Goal: Task Accomplishment & Management: Complete application form

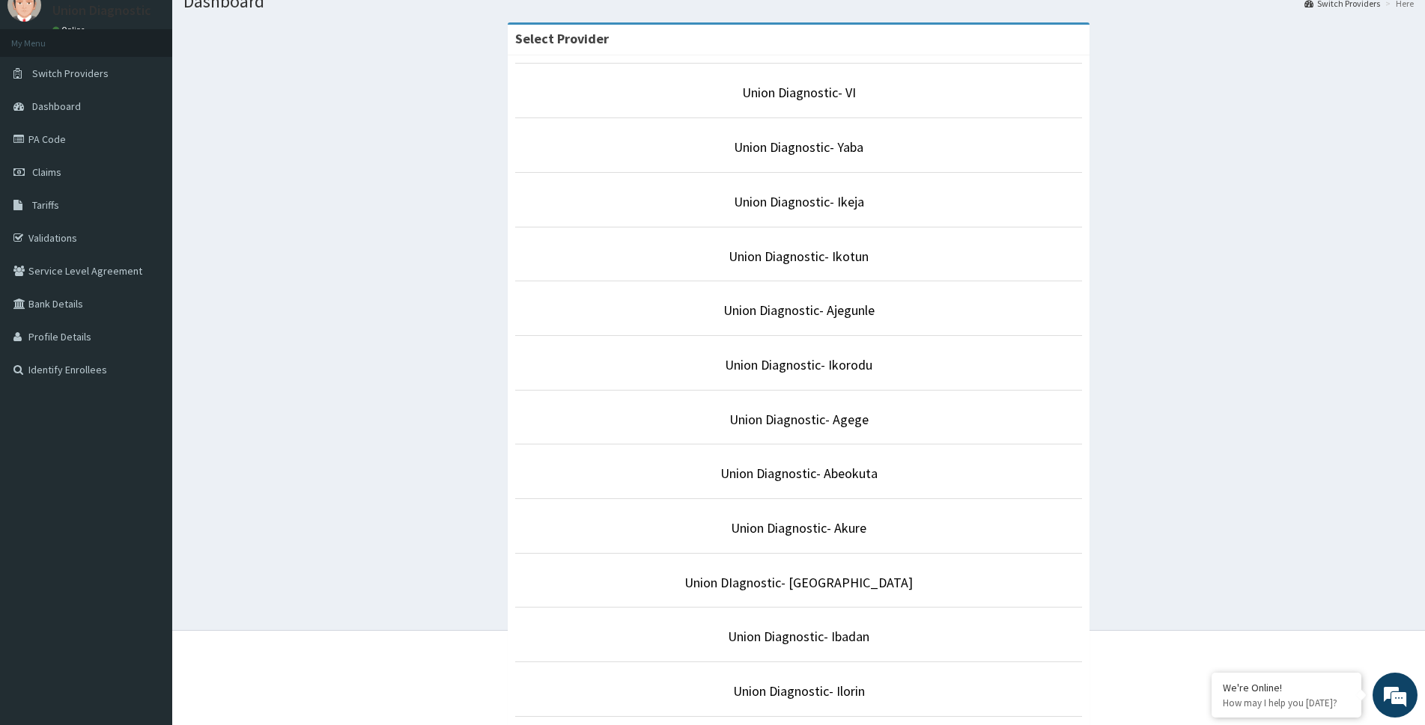
scroll to position [150, 0]
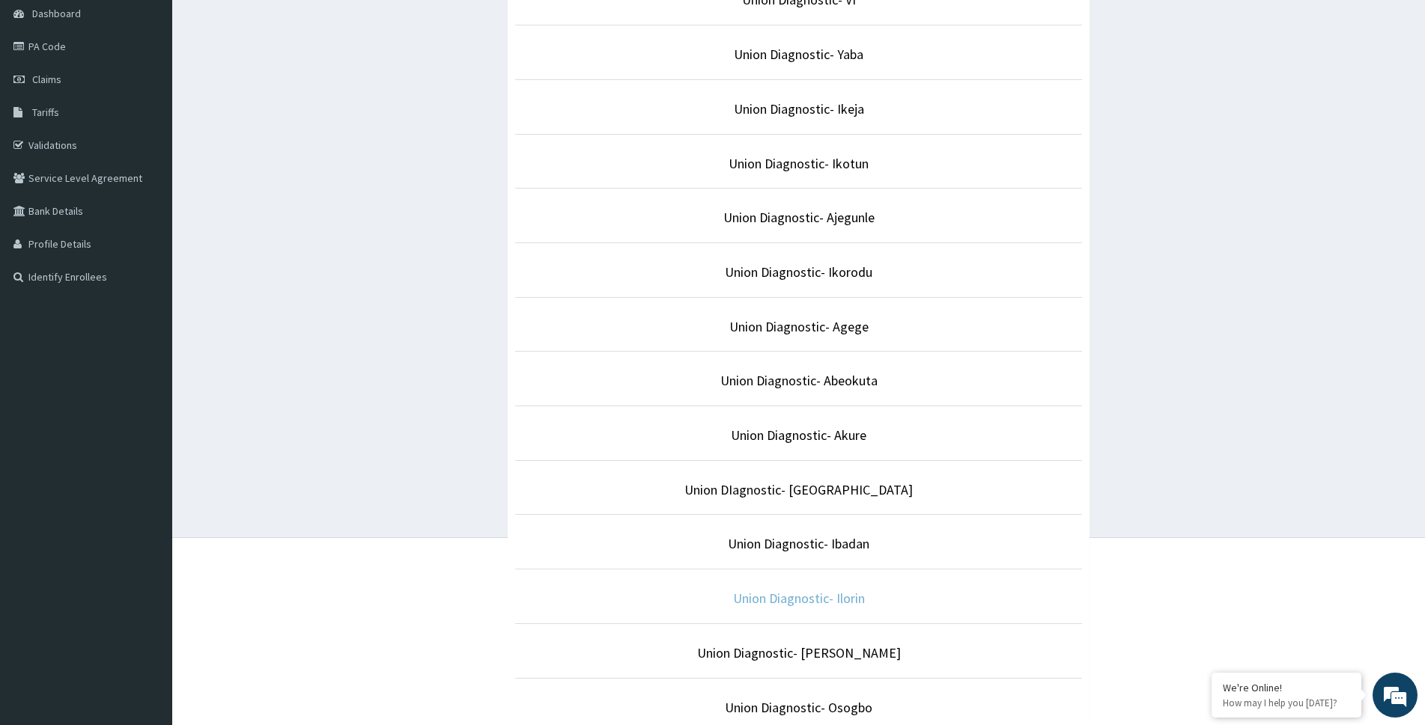
click at [801, 605] on link "Union Diagnostic- Ilorin" at bounding box center [799, 598] width 132 height 17
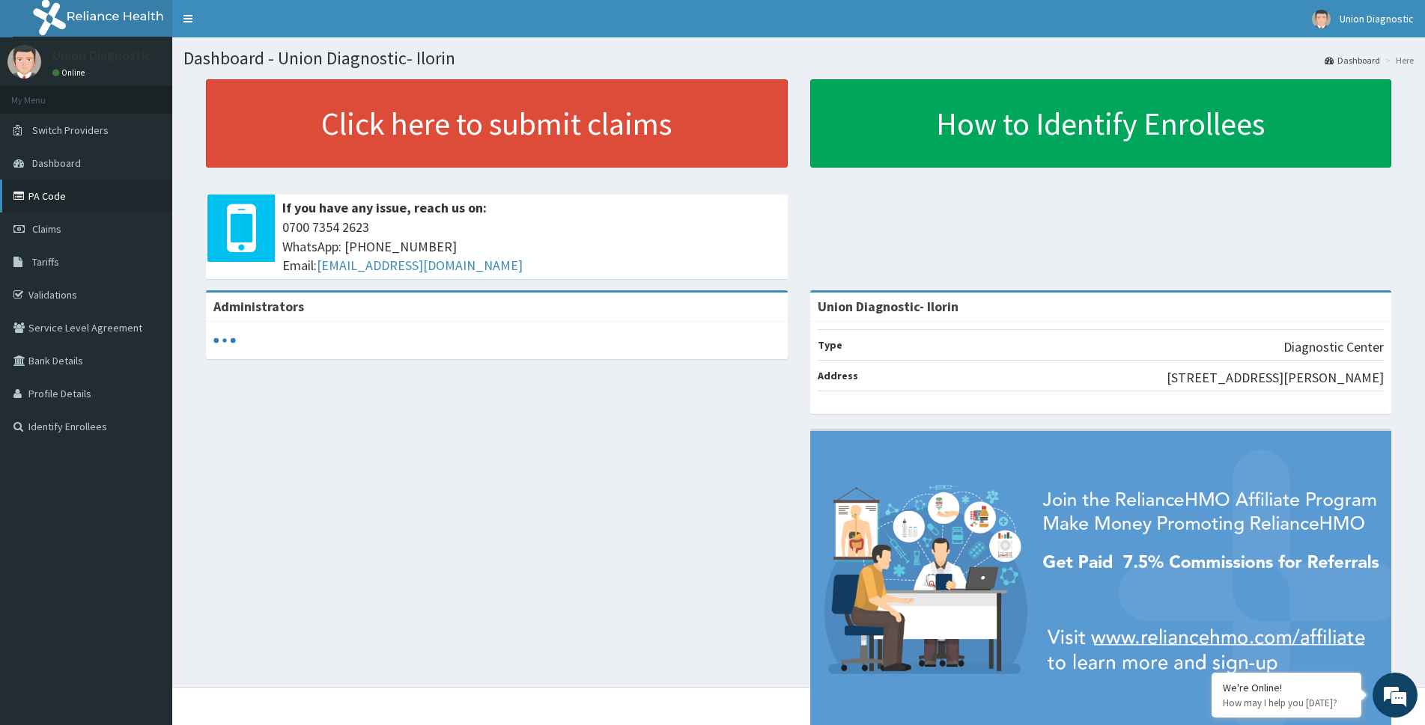
click at [74, 192] on link "PA Code" at bounding box center [86, 196] width 172 height 33
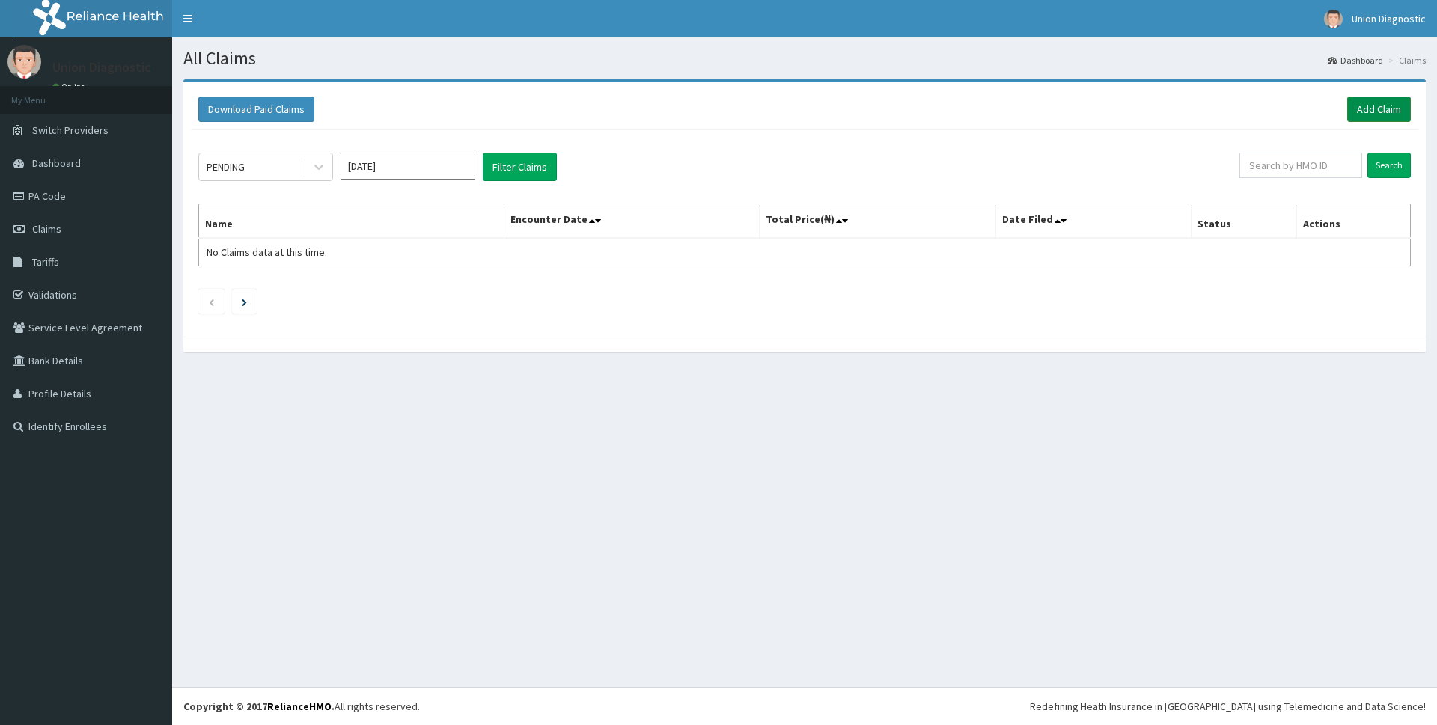
click at [1391, 104] on link "Add Claim" at bounding box center [1380, 109] width 64 height 25
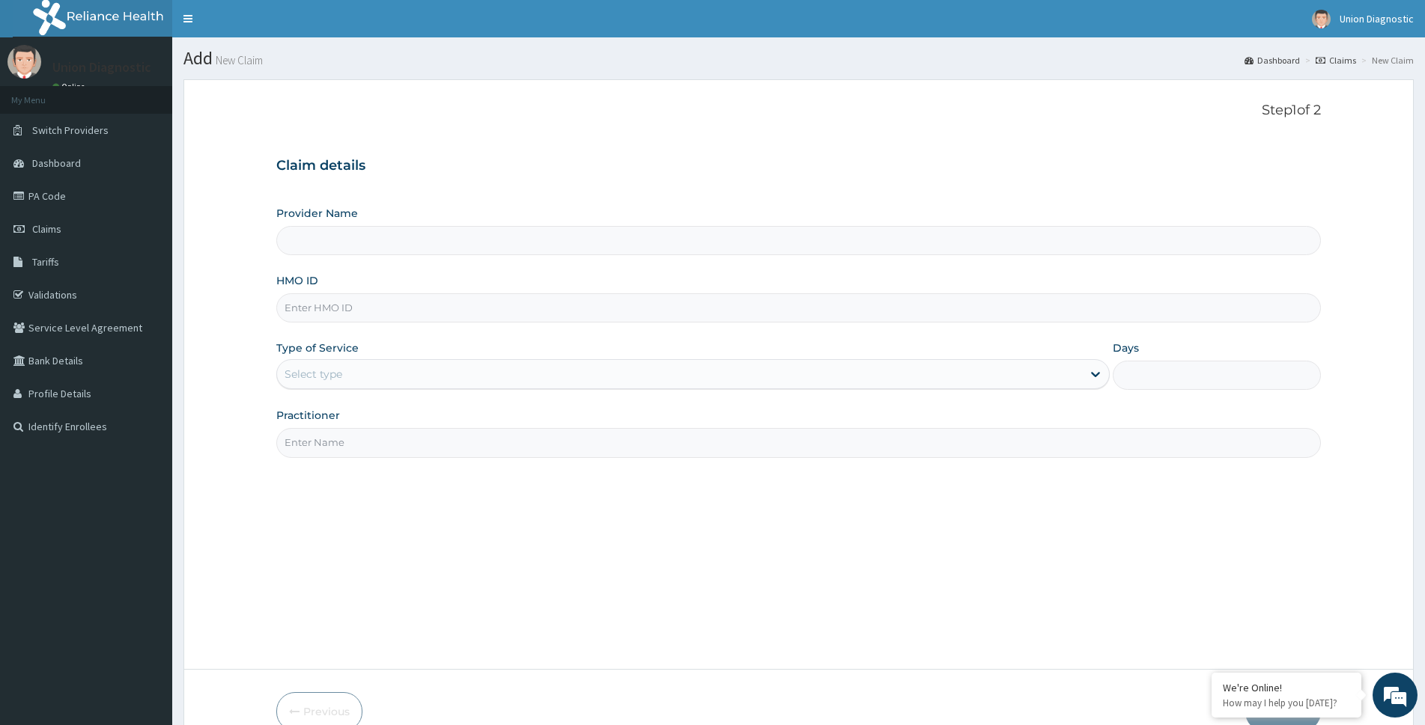
type input "Union Diagnostic- Ilorin"
click at [398, 307] on input "HMO ID" at bounding box center [798, 307] width 1044 height 29
type input "RBN/10028/C"
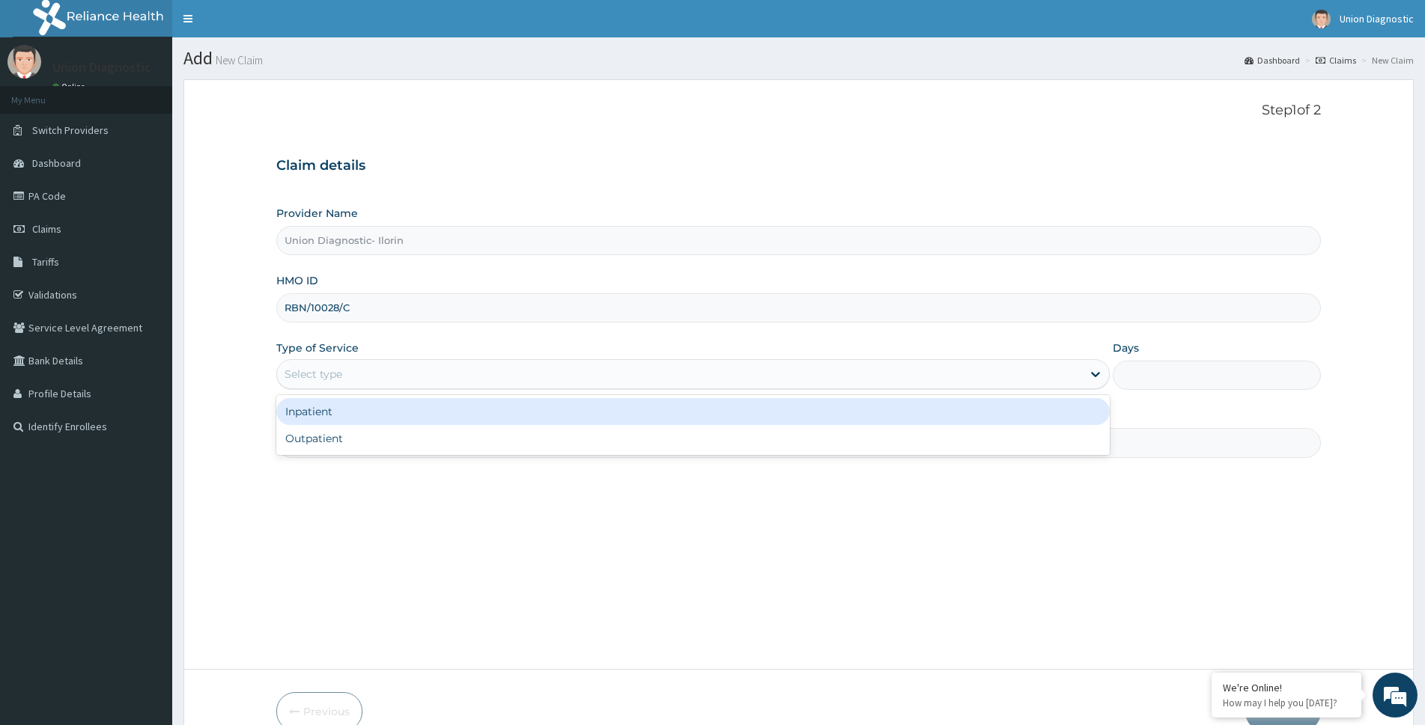
click at [398, 370] on div "Select type" at bounding box center [679, 374] width 805 height 24
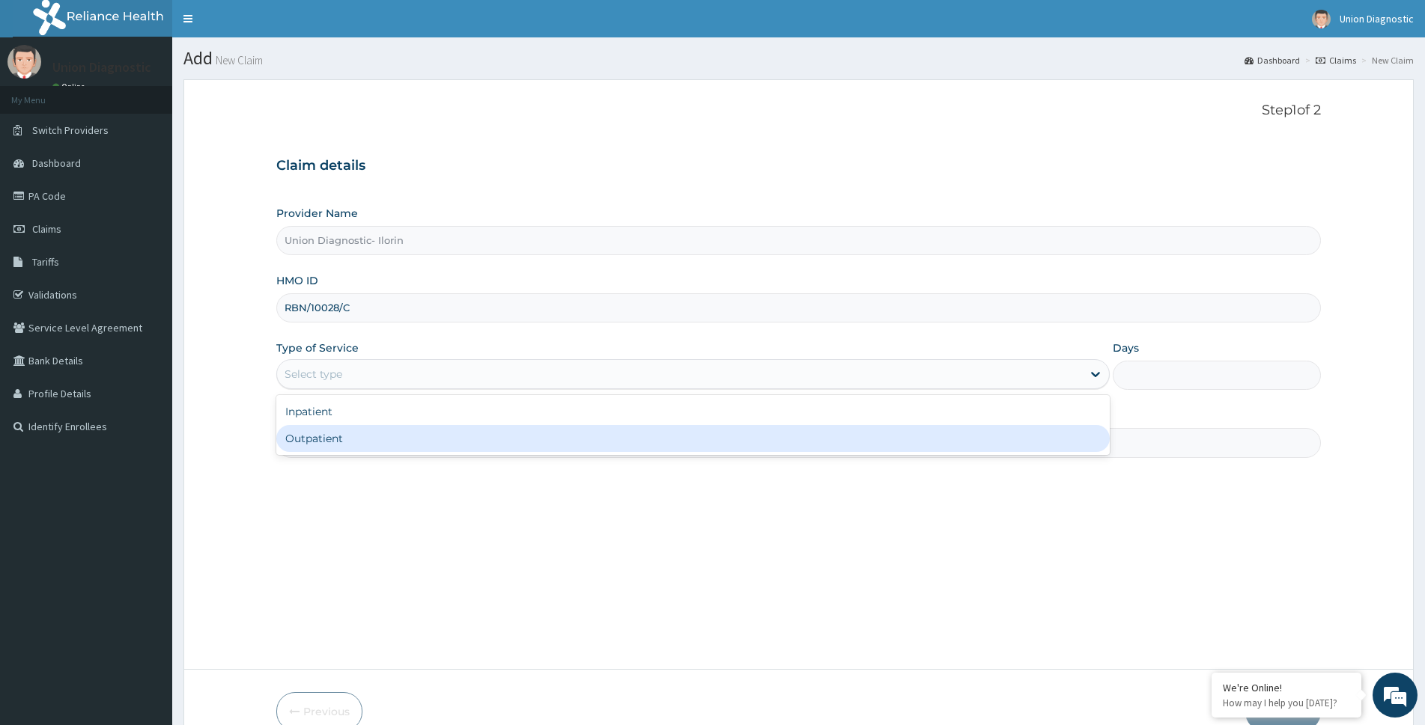
click at [389, 436] on div "Outpatient" at bounding box center [692, 438] width 833 height 27
type input "1"
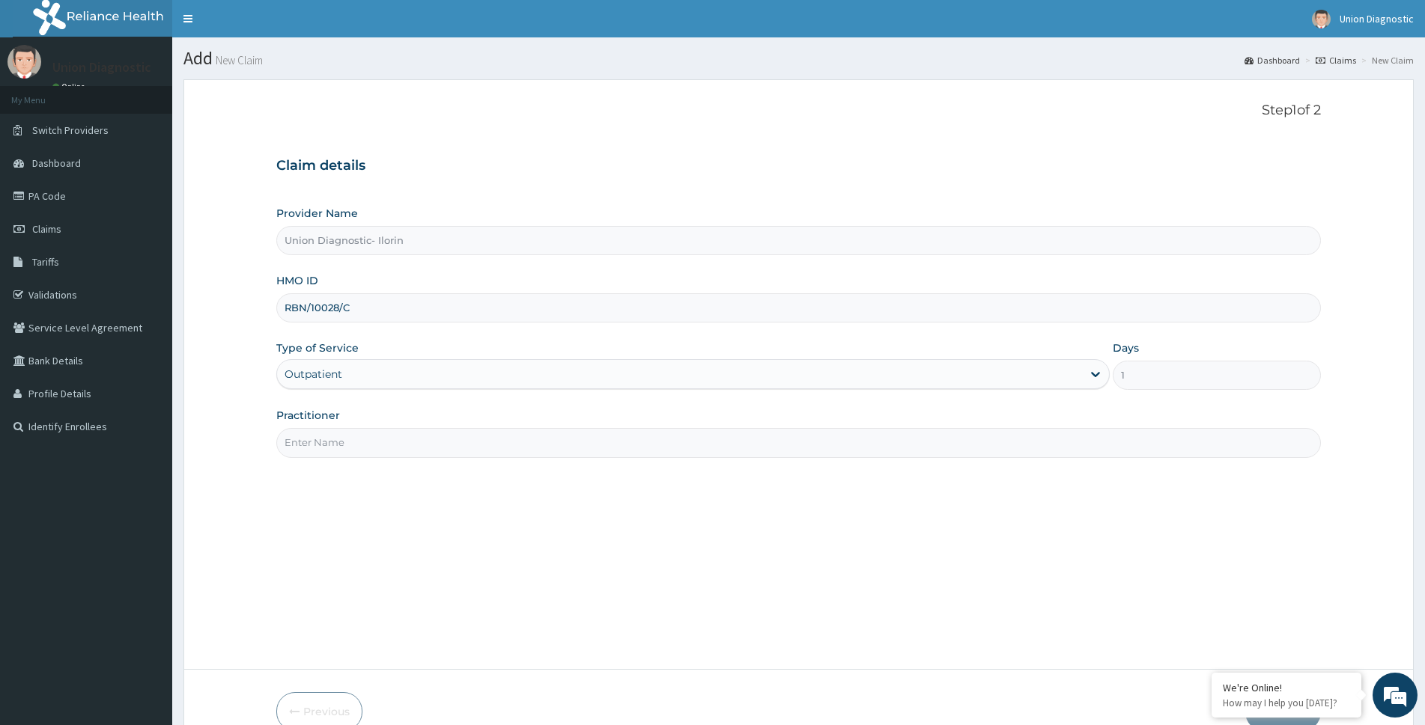
click at [377, 442] on input "Practitioner" at bounding box center [798, 442] width 1044 height 29
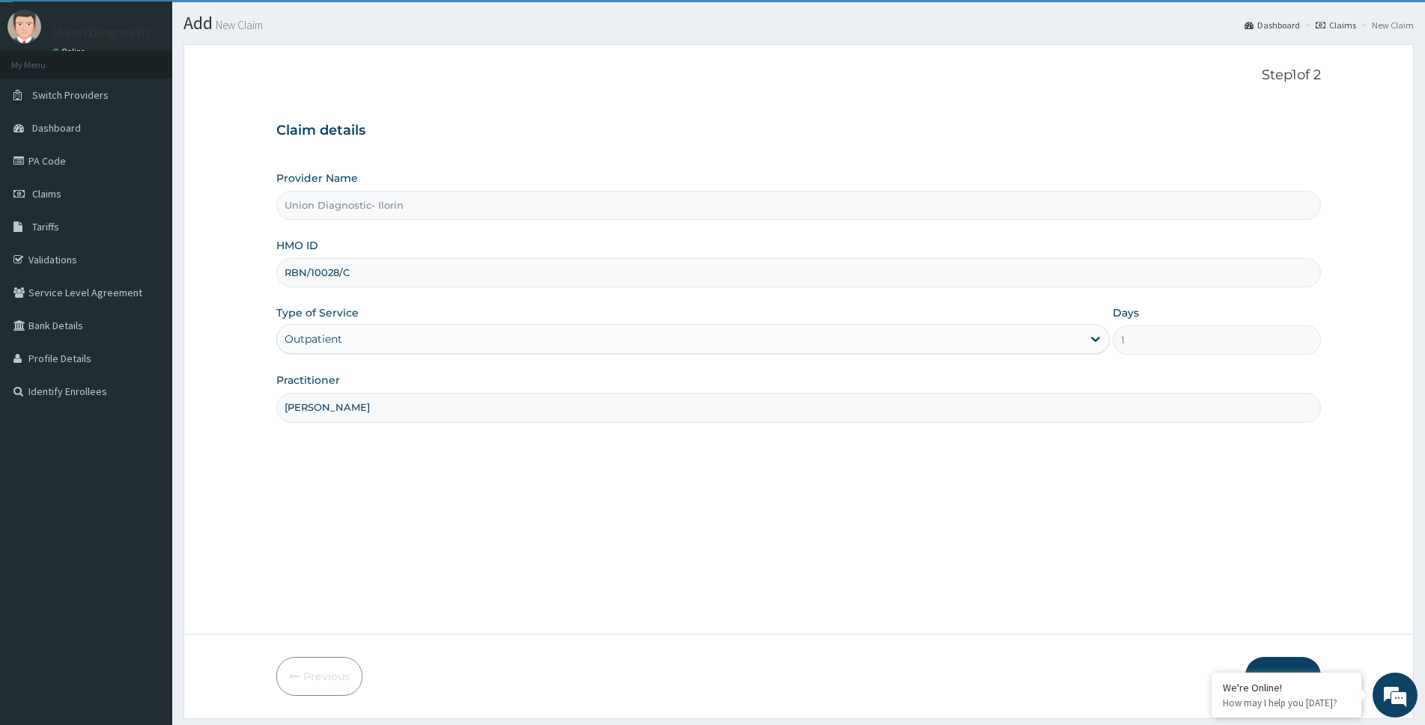
scroll to position [79, 0]
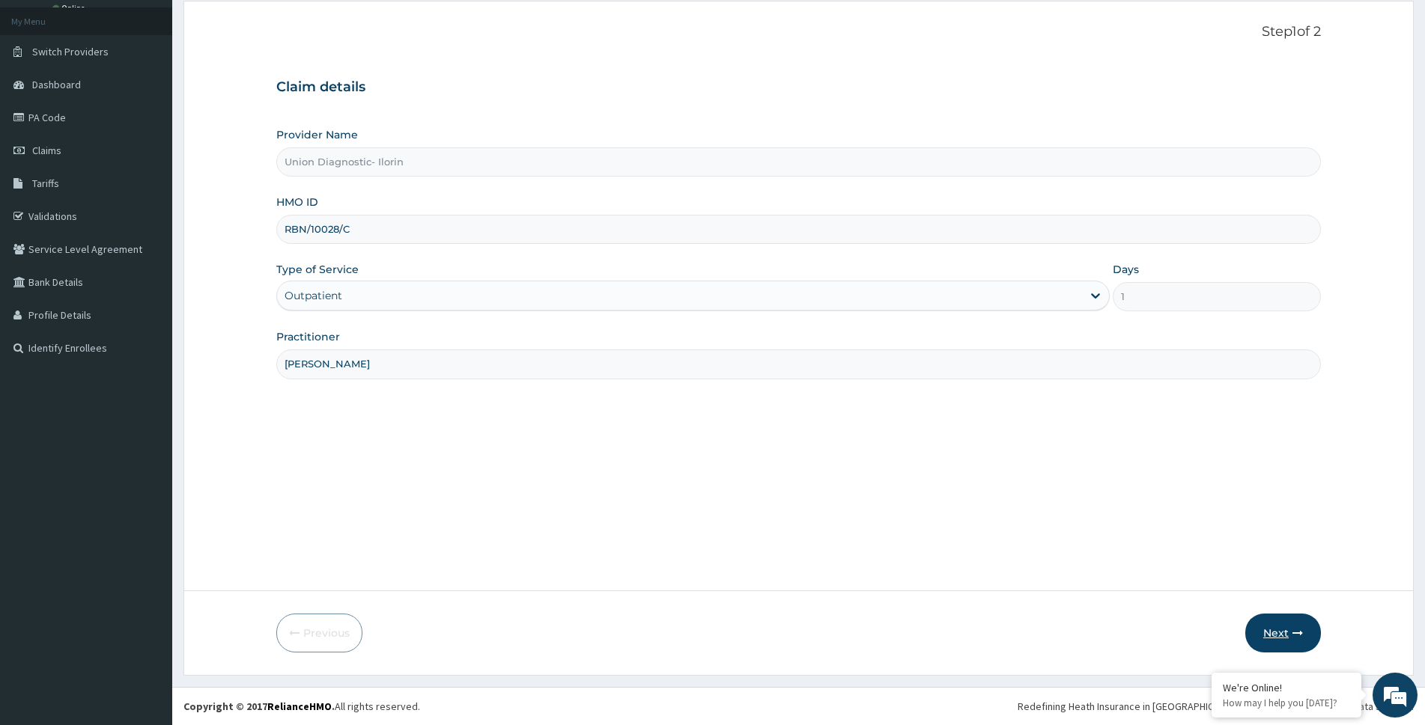
type input "AMINA NURUDEEN"
click at [1272, 631] on button "Next" at bounding box center [1283, 633] width 76 height 39
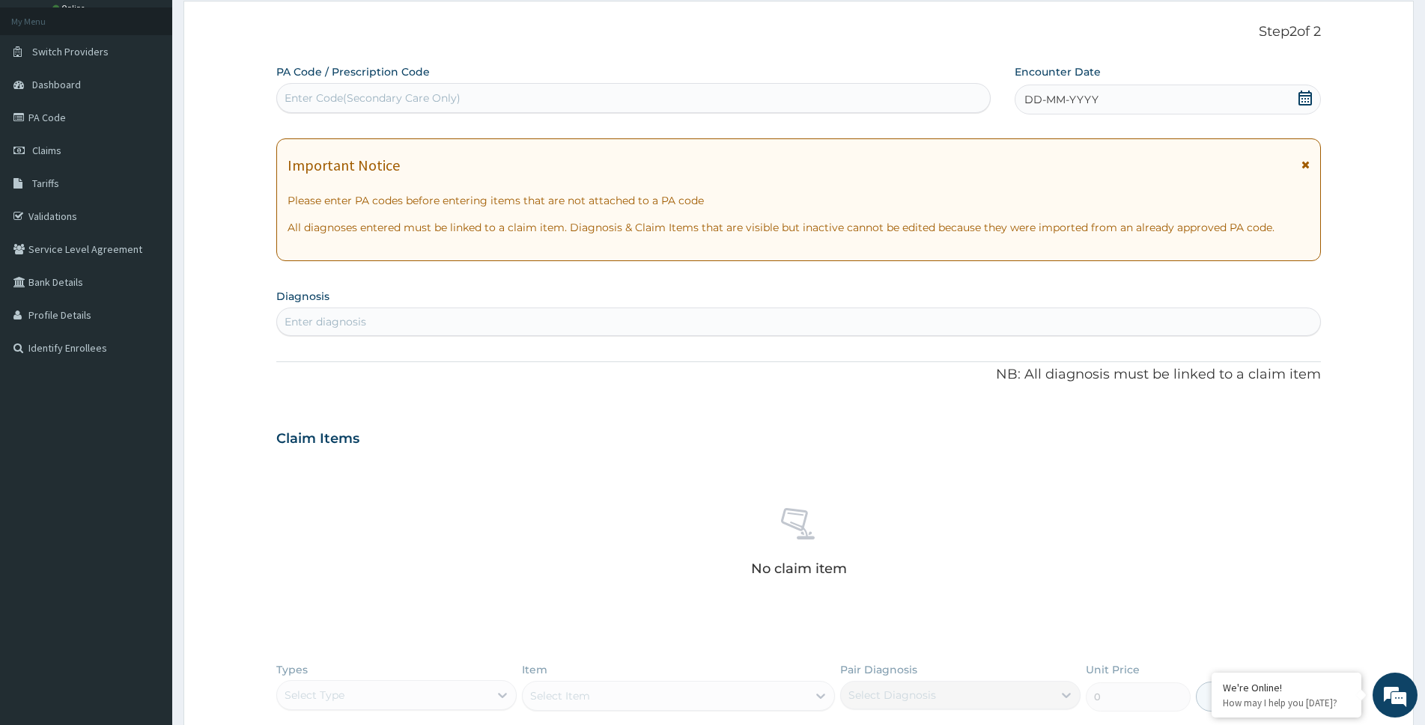
click at [361, 97] on div "Enter Code(Secondary Care Only)" at bounding box center [373, 98] width 176 height 15
paste input "PA/A5BEBA"
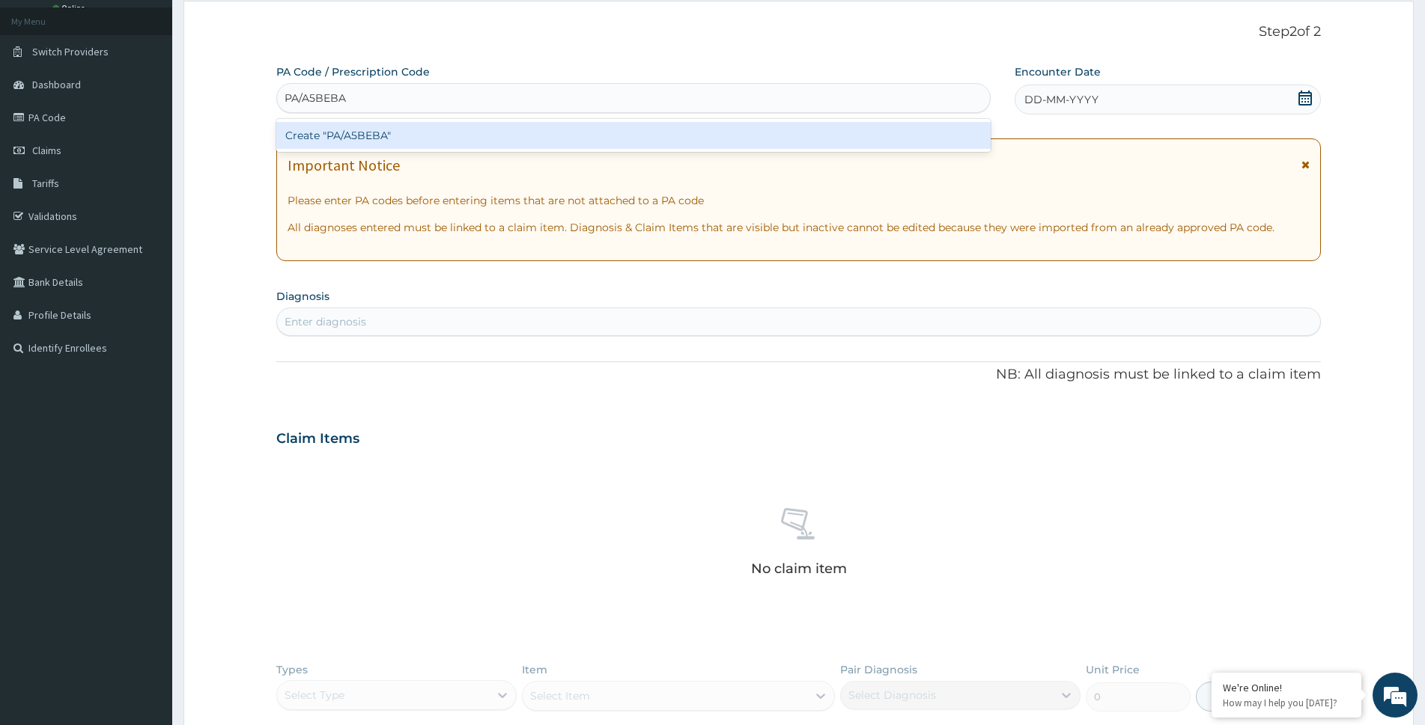
type input "PA/A5BEBA"
click at [653, 381] on div "PA Code / Prescription Code option Create "PA/A5BEBA" focused, 1 of 1. 1 result…" at bounding box center [798, 444] width 1044 height 760
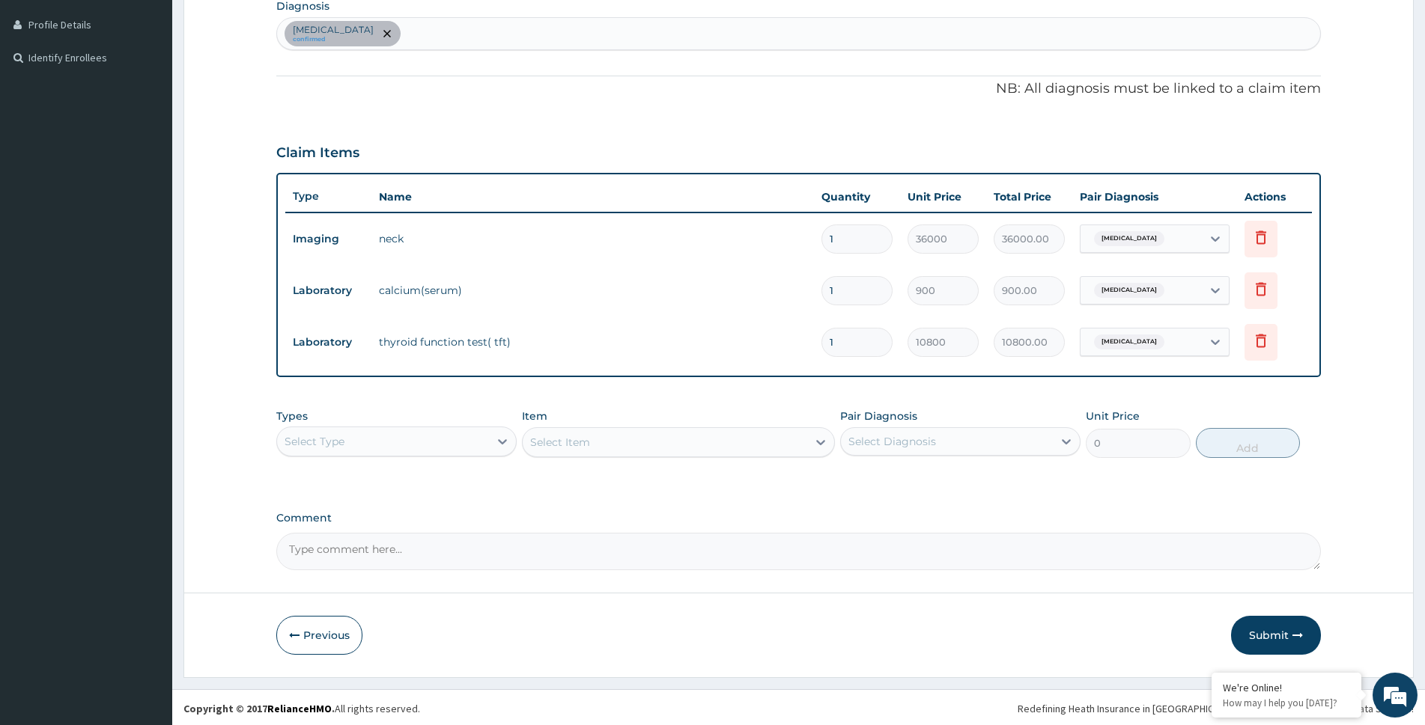
scroll to position [371, 0]
click at [1277, 630] on button "Submit" at bounding box center [1276, 633] width 90 height 39
